Goal: Find specific page/section: Find specific page/section

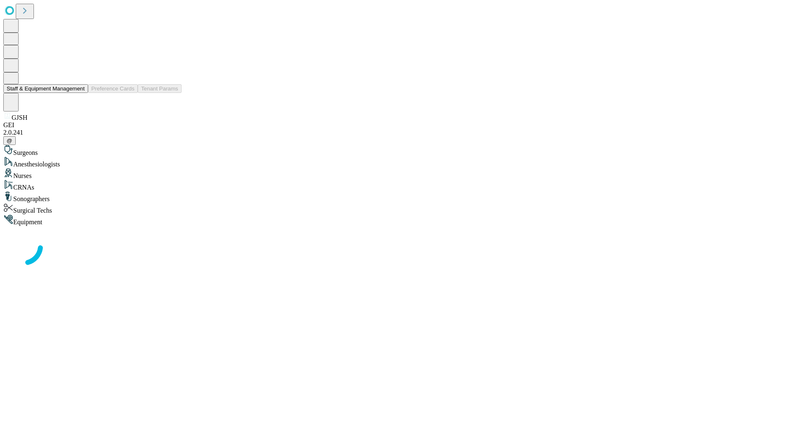
click at [79, 93] on button "Staff & Equipment Management" at bounding box center [45, 88] width 85 height 9
